Goal: Information Seeking & Learning: Find specific fact

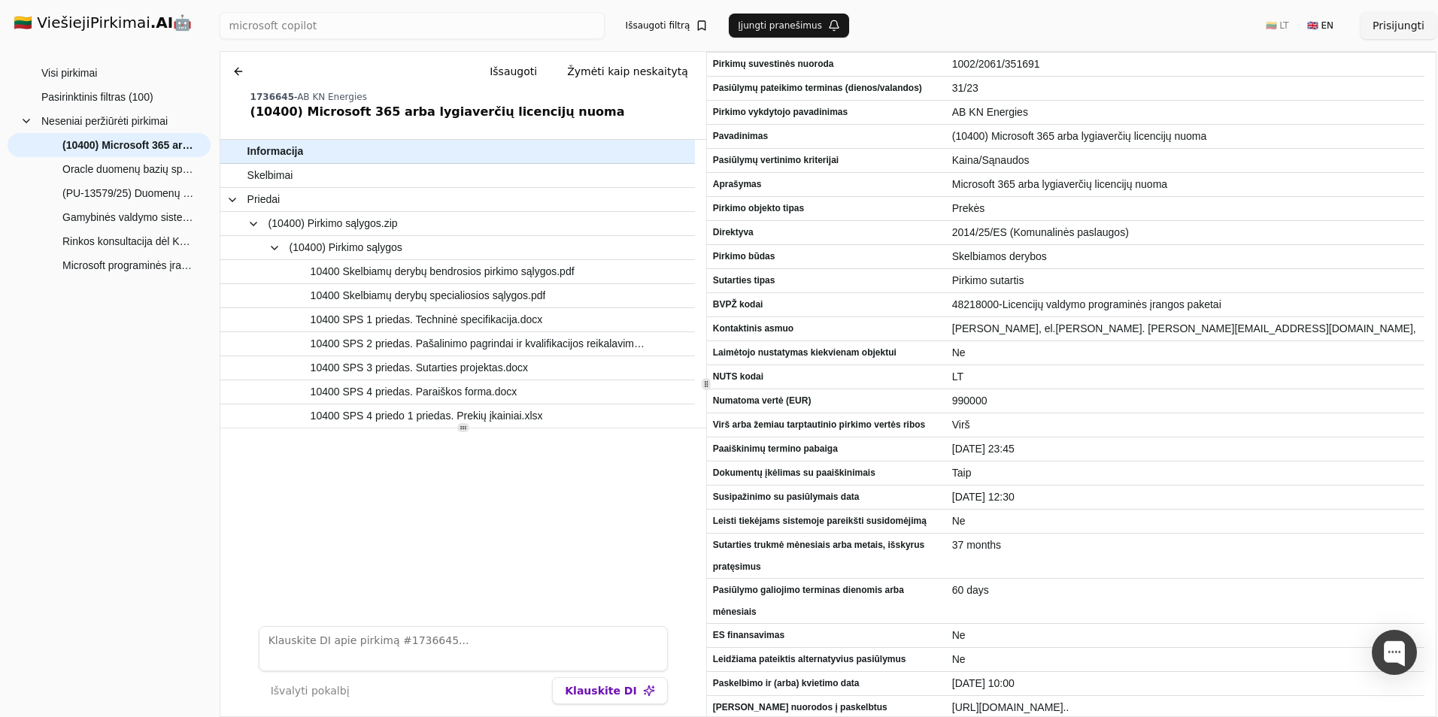
click at [94, 29] on h1 "🇱🇹 ViešiejiPirkimai .AI 🤖" at bounding box center [109, 24] width 215 height 48
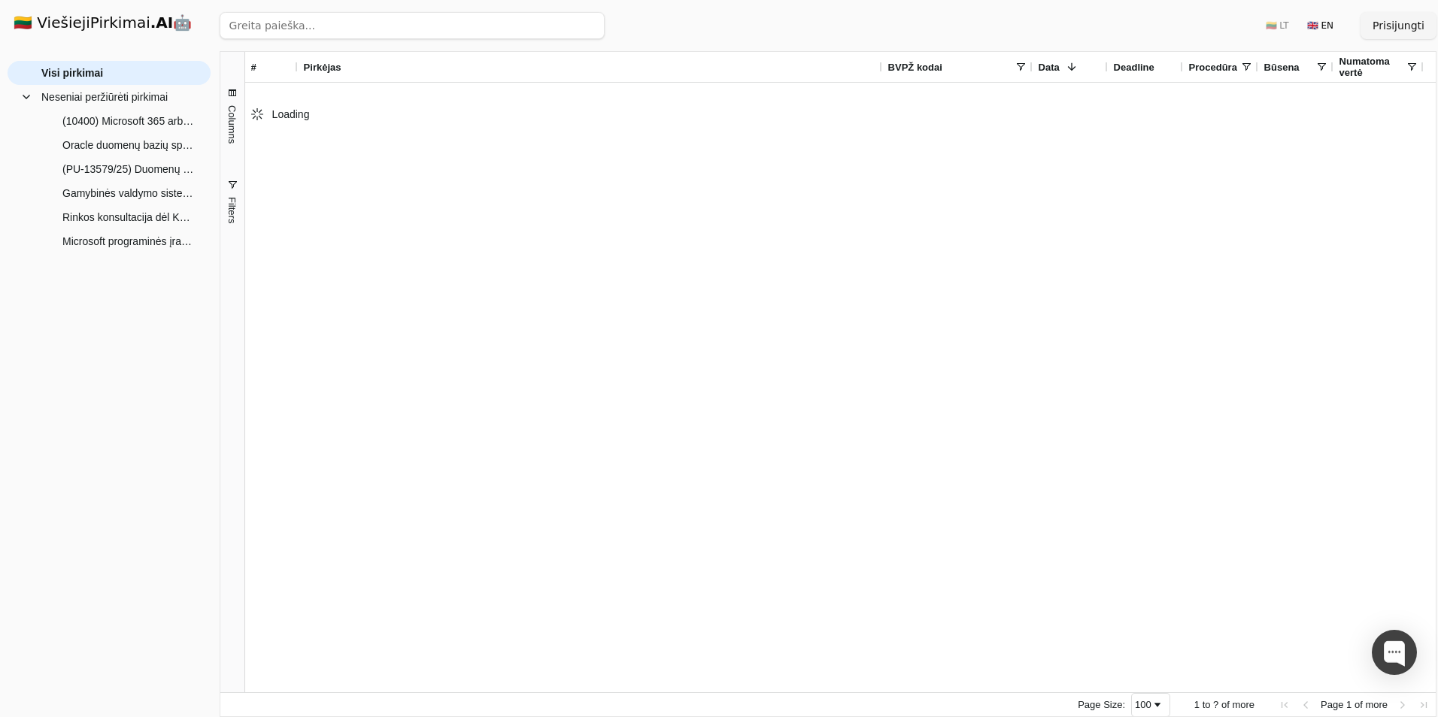
click at [357, 27] on input "search" at bounding box center [412, 25] width 385 height 27
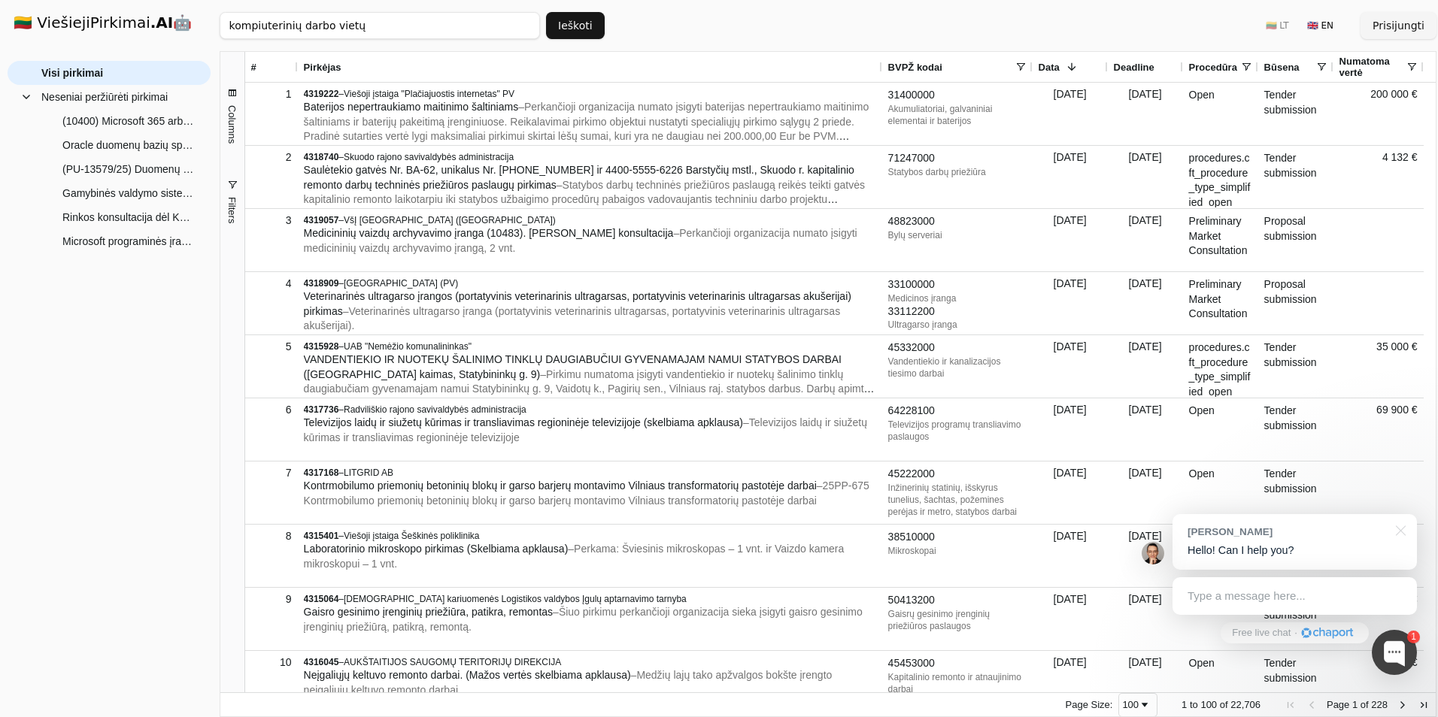
type input "kompiuterinių darbo vietų"
click button "Ieškoti" at bounding box center [575, 25] width 59 height 27
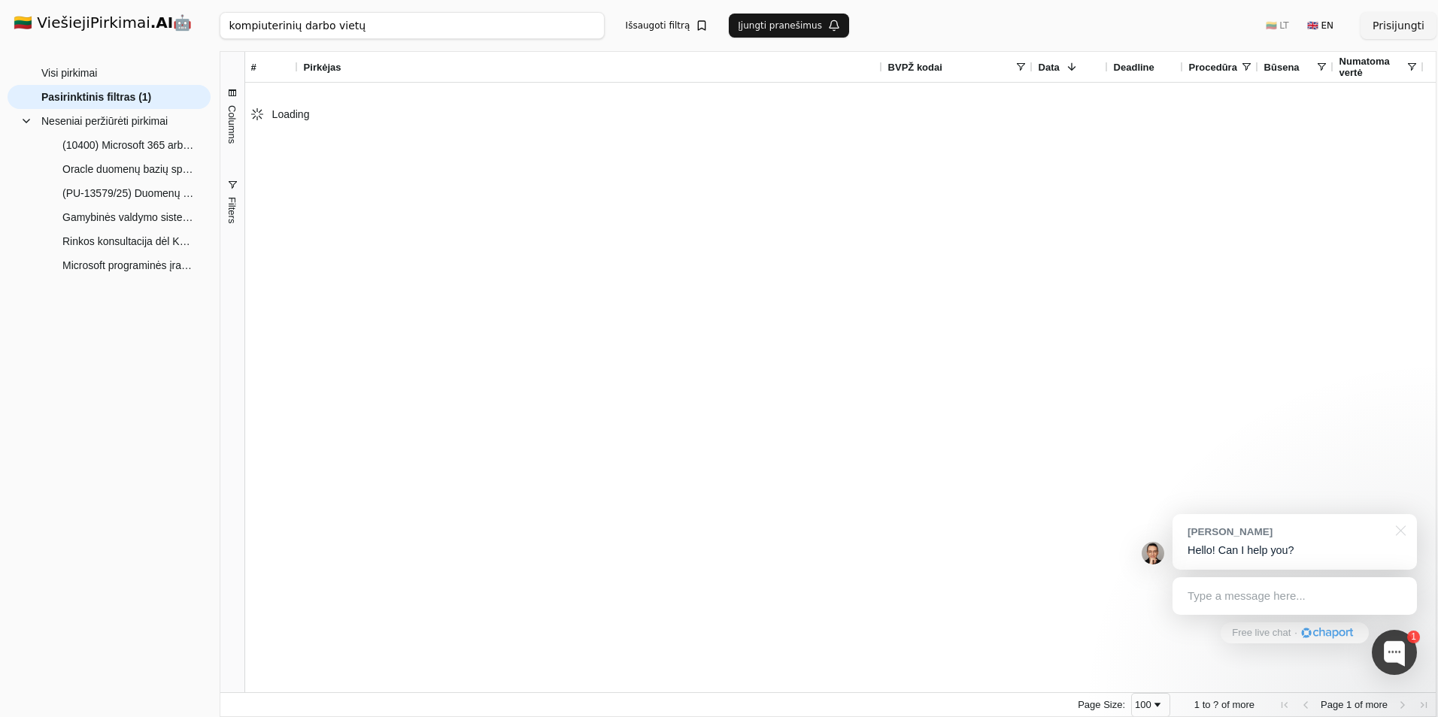
click at [70, 593] on div "Visi pirkimai Neseniai peržiūrėti pirkimai (10400) Microsoft 365 arba lygiaverč…" at bounding box center [109, 383] width 203 height 645
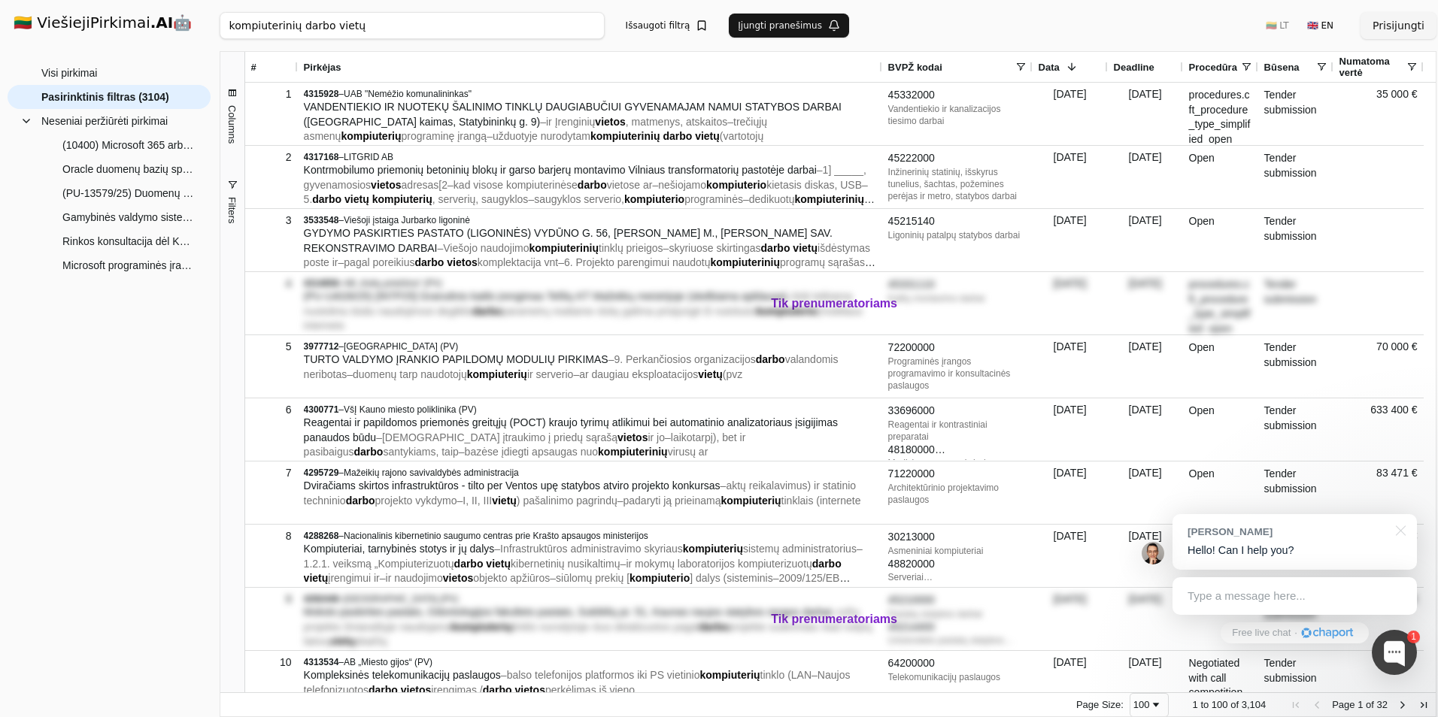
click at [960, 31] on div "kompiuterinių darbo vietų Ieškoti Išsaugoti filtrą Įjungti pranešimus 🇱🇹 LT 🇬🇧 …" at bounding box center [828, 25] width 1217 height 51
drag, startPoint x: 408, startPoint y: 25, endPoint x: 340, endPoint y: 22, distance: 67.8
click at [340, 22] on input "kompiuterinių darbo vietų" at bounding box center [412, 25] width 385 height 27
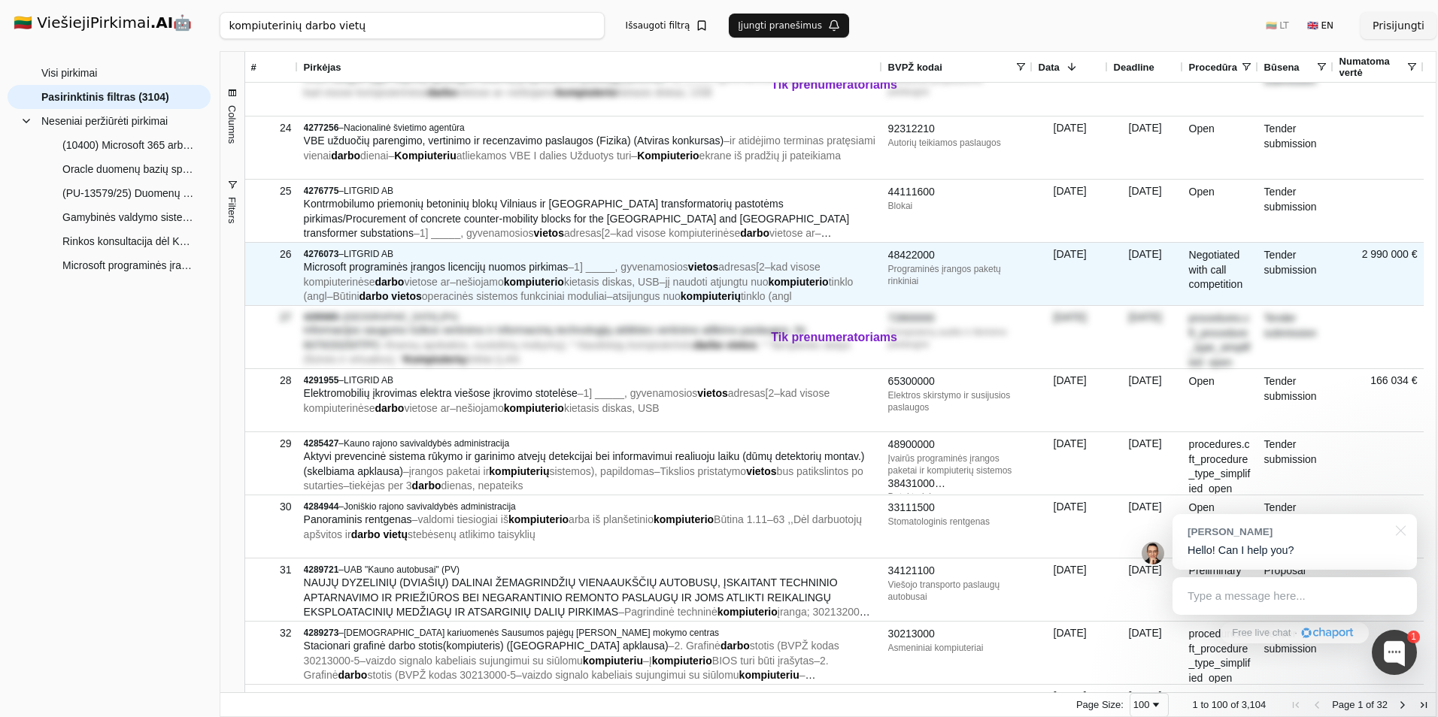
scroll to position [1354, 0]
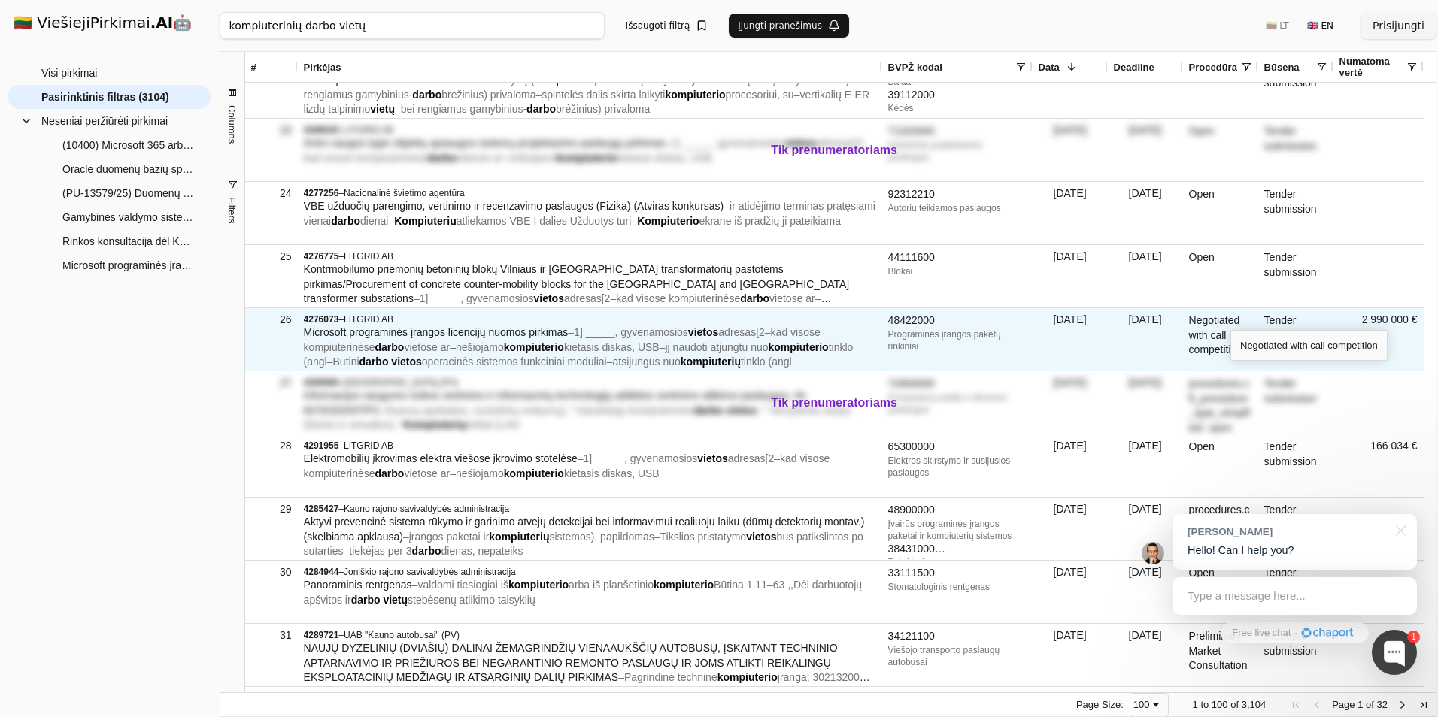
drag, startPoint x: 1039, startPoint y: 317, endPoint x: 1324, endPoint y: 314, distance: 285.8
click at [1309, 314] on div "26 4276073 – LITGRID AB Microsoft programinės įrangos licencijų nuomos pirkimas…" at bounding box center [834, 339] width 1179 height 63
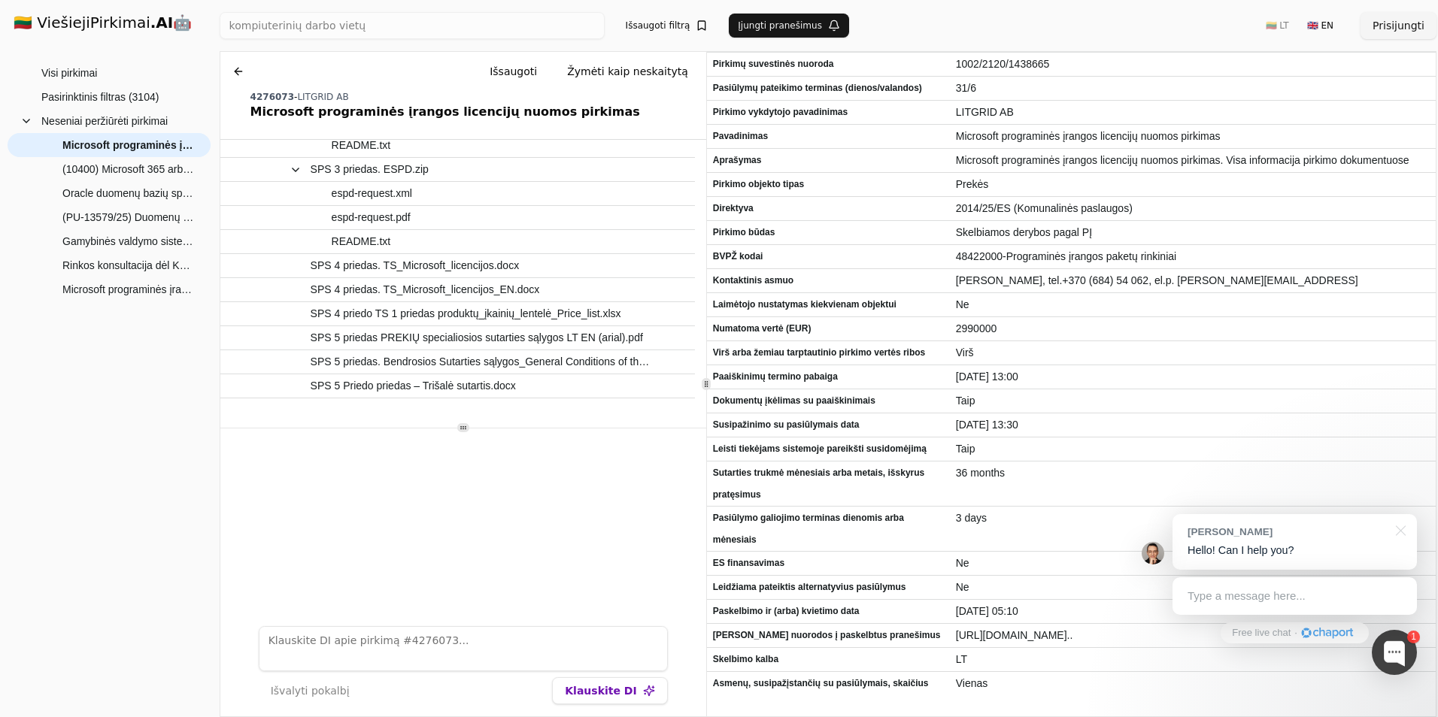
scroll to position [410, 0]
